Goal: Information Seeking & Learning: Learn about a topic

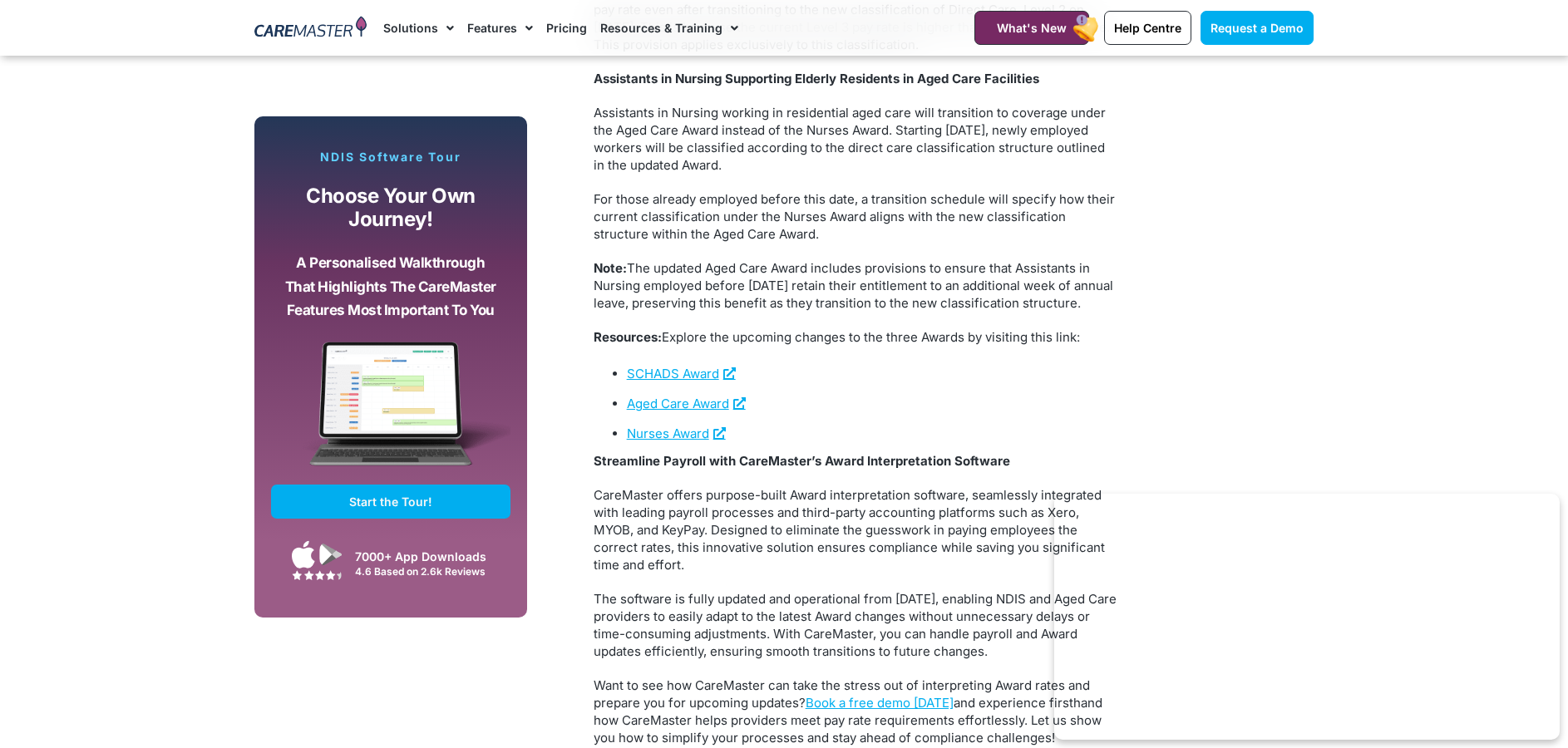
scroll to position [2827, 0]
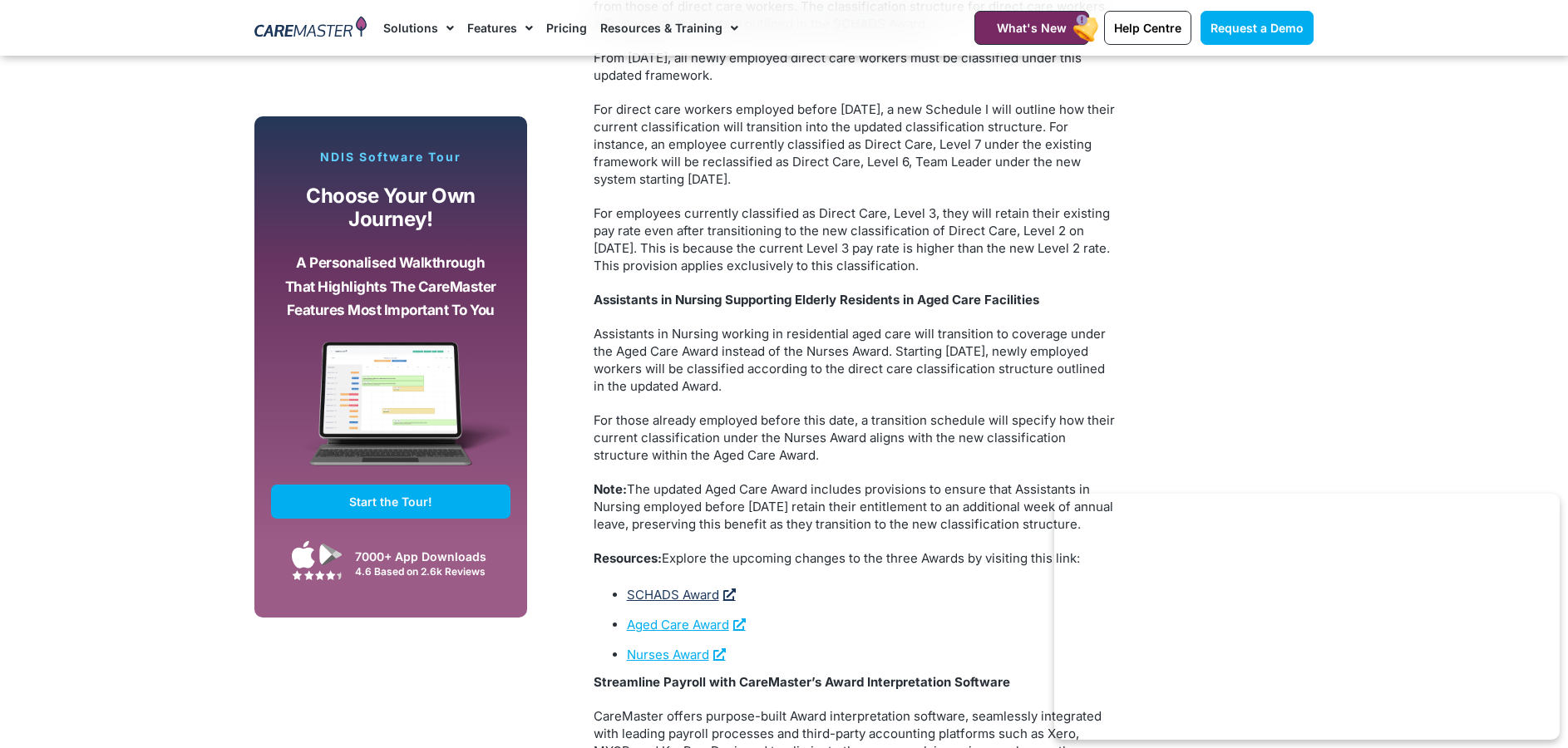
click at [695, 602] on link "SCHADS Award" at bounding box center [680, 594] width 109 height 16
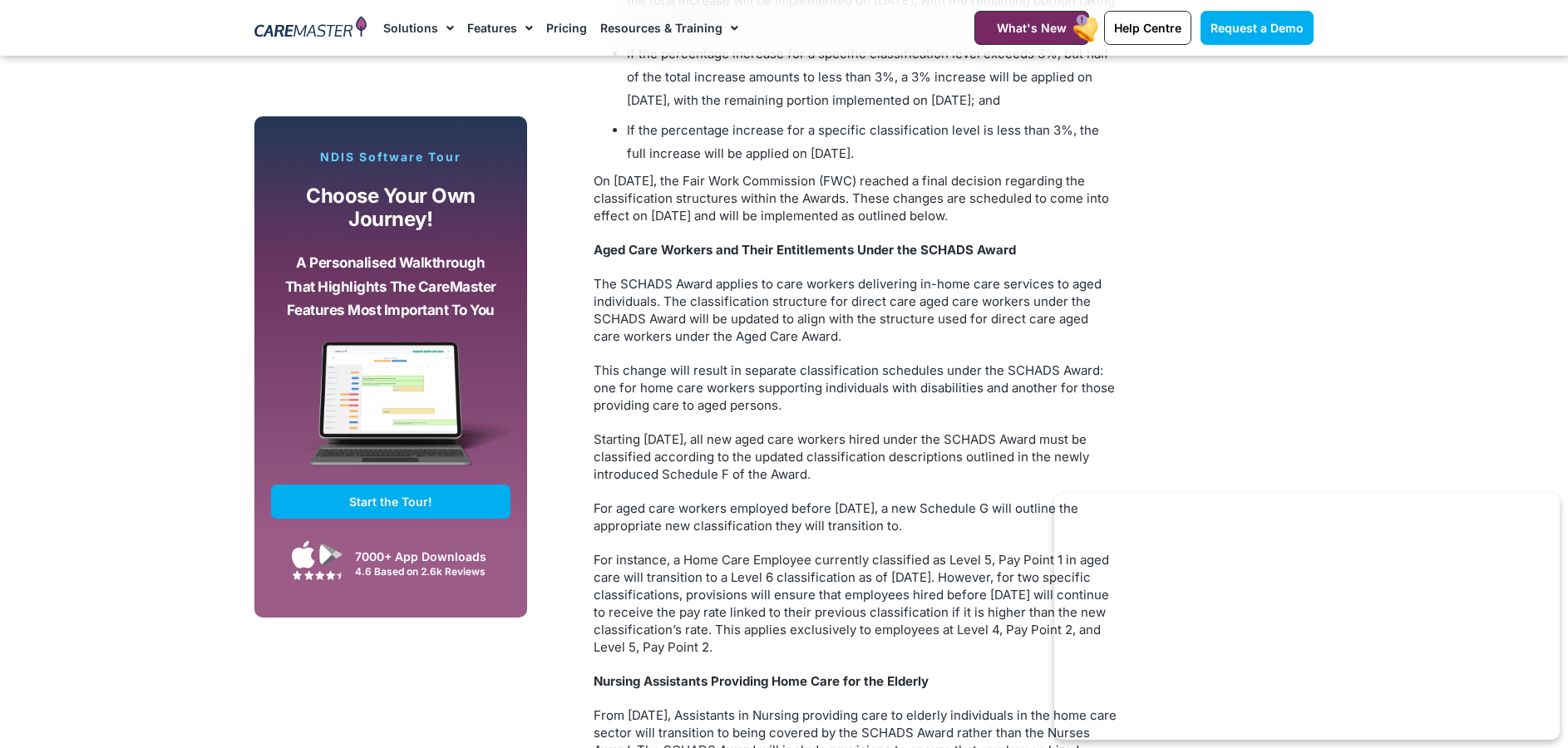
scroll to position [1829, 0]
